Goal: Transaction & Acquisition: Obtain resource

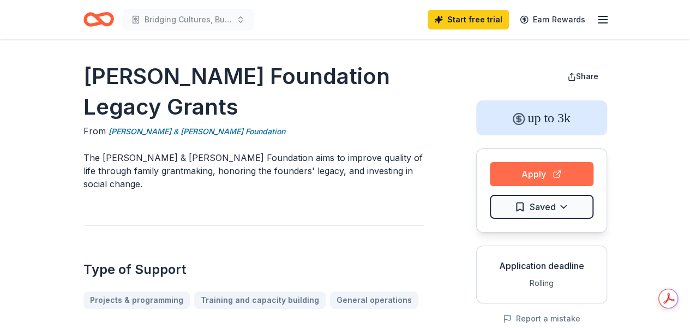
click at [537, 173] on button "Apply" at bounding box center [542, 174] width 104 height 24
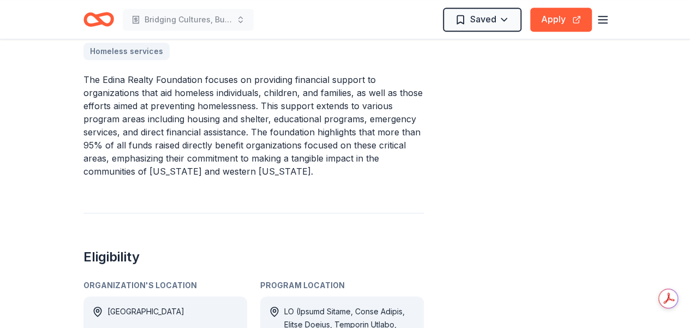
scroll to position [327, 0]
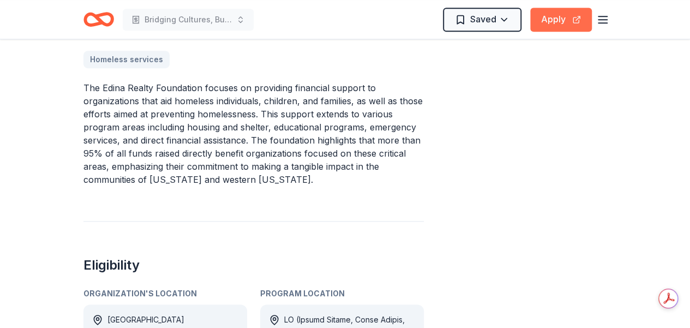
click at [559, 17] on button "Apply" at bounding box center [561, 20] width 62 height 24
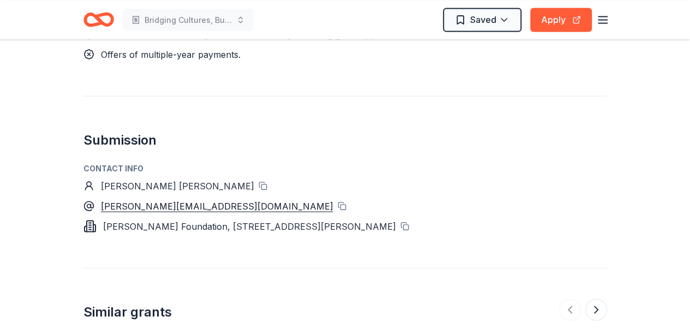
scroll to position [1037, 0]
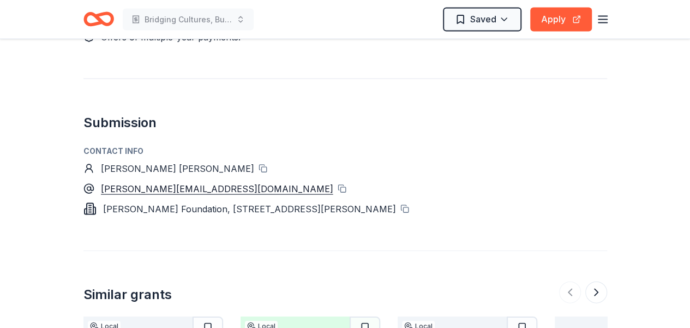
click at [101, 163] on span "[PERSON_NAME] [PERSON_NAME]" at bounding box center [177, 168] width 153 height 11
drag, startPoint x: 82, startPoint y: 102, endPoint x: 188, endPoint y: 136, distance: 111.8
click at [98, 162] on div "[PERSON_NAME] [PERSON_NAME]" at bounding box center [345, 168] width 524 height 13
click at [259, 164] on button at bounding box center [263, 168] width 9 height 9
